Goal: Navigation & Orientation: Understand site structure

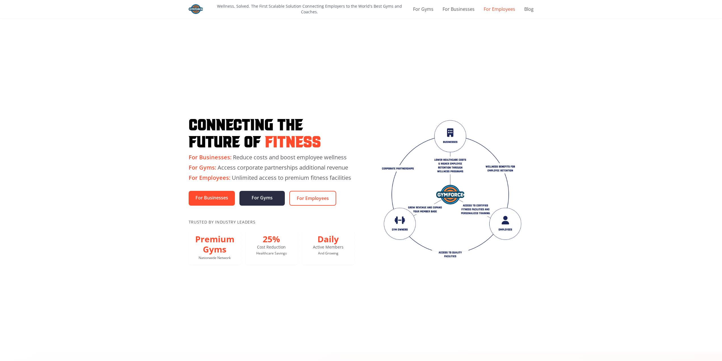
click at [498, 8] on link "For Employees" at bounding box center [499, 9] width 31 height 7
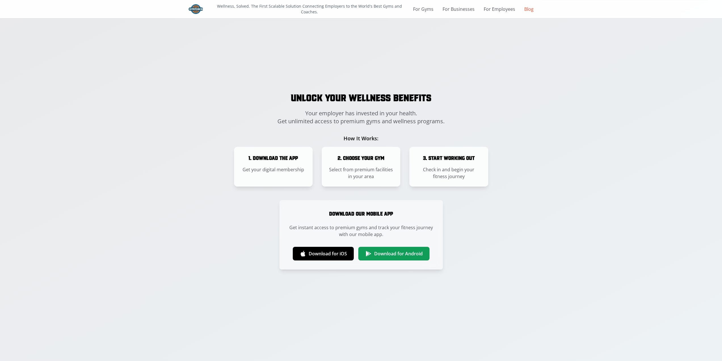
click at [531, 9] on link "Blog" at bounding box center [528, 9] width 9 height 7
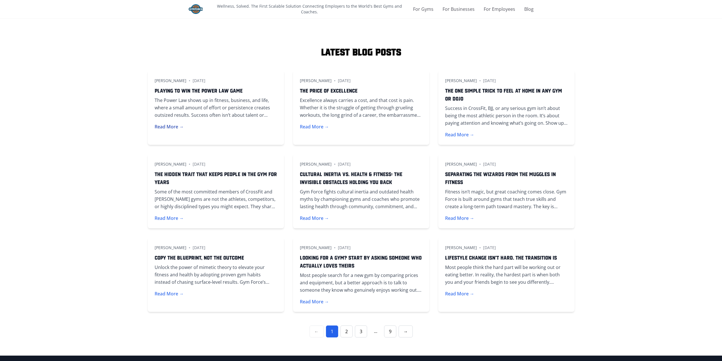
click at [163, 126] on button "Read More →" at bounding box center [169, 126] width 29 height 7
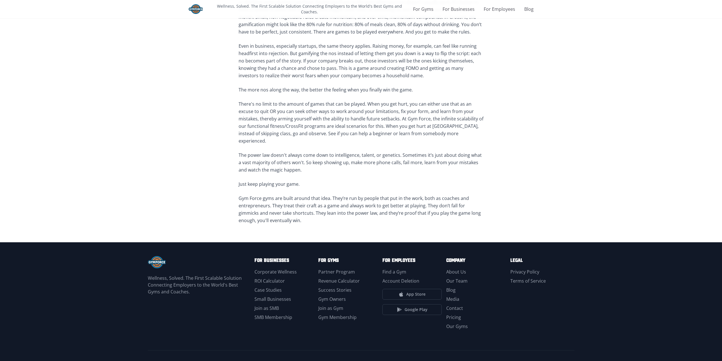
scroll to position [275, 0]
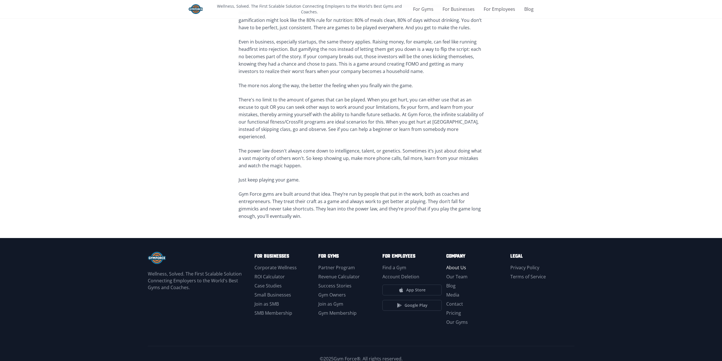
click at [458, 264] on link "About Us" at bounding box center [456, 267] width 20 height 6
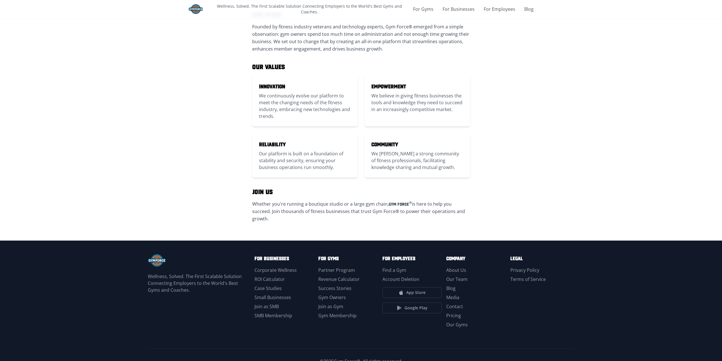
scroll to position [113, 0]
click at [455, 275] on link "Our Team" at bounding box center [456, 278] width 21 height 6
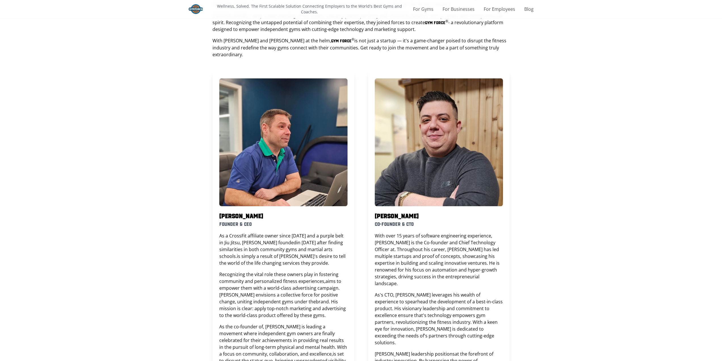
scroll to position [100, 0]
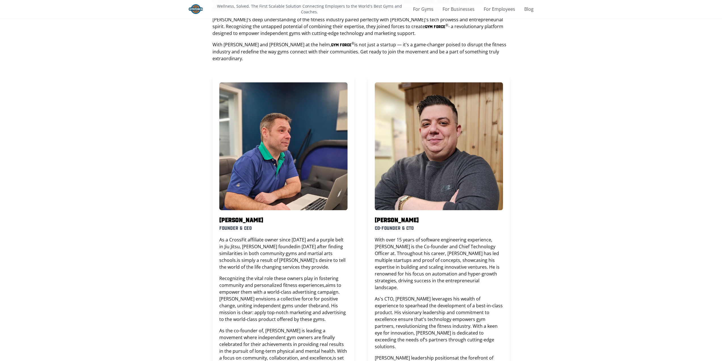
click at [282, 171] on div at bounding box center [283, 146] width 128 height 128
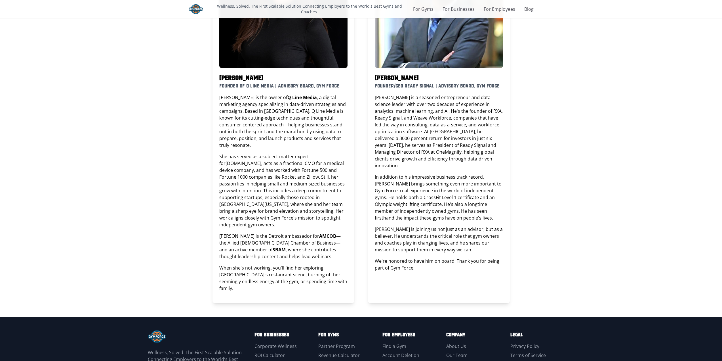
scroll to position [639, 0]
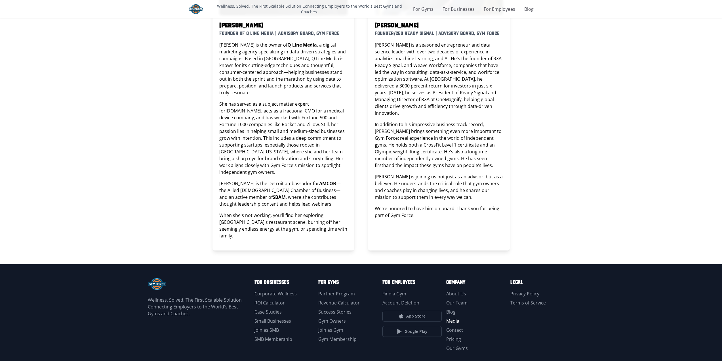
click at [458, 317] on link "Media" at bounding box center [452, 320] width 13 height 6
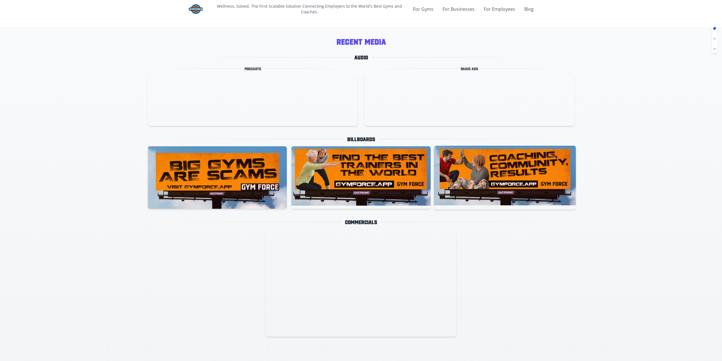
scroll to position [113, 0]
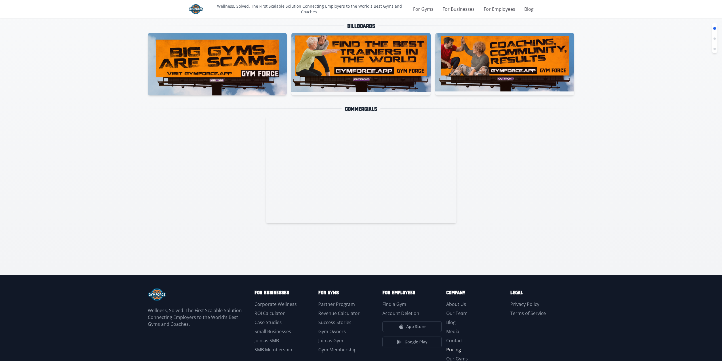
click at [456, 351] on link "Pricing" at bounding box center [453, 349] width 15 height 6
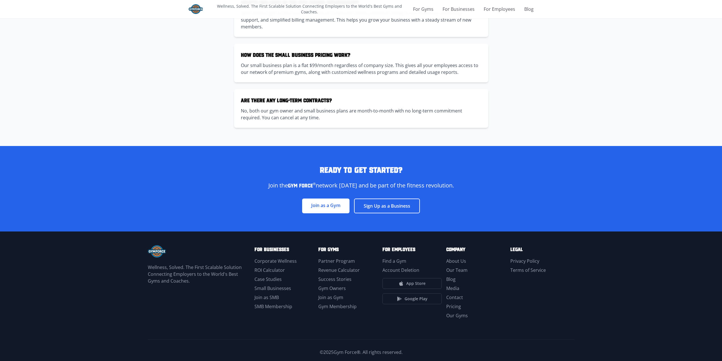
scroll to position [325, 0]
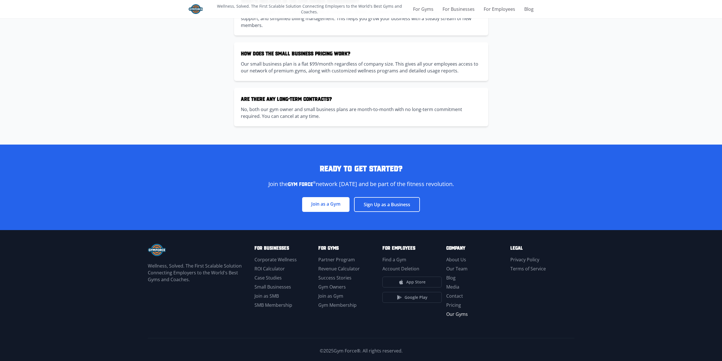
click at [454, 311] on link "Our Gyms" at bounding box center [457, 314] width 22 height 6
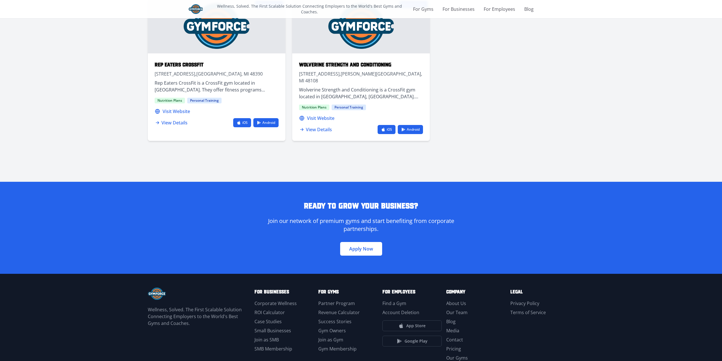
scroll to position [1462, 0]
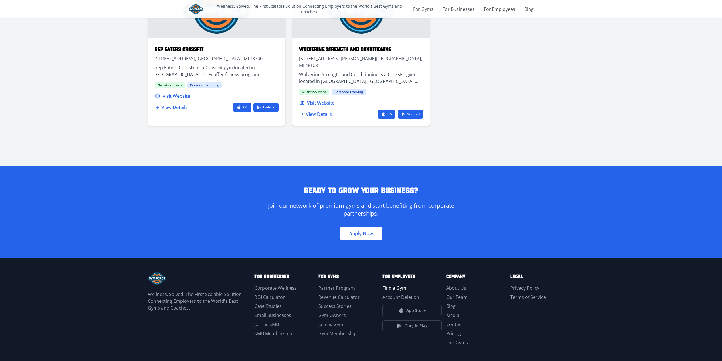
click at [395, 285] on link "Find a Gym" at bounding box center [394, 288] width 24 height 6
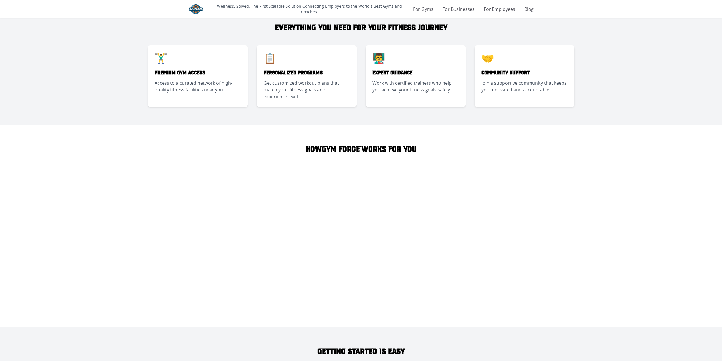
scroll to position [397, 0]
